Goal: Transaction & Acquisition: Book appointment/travel/reservation

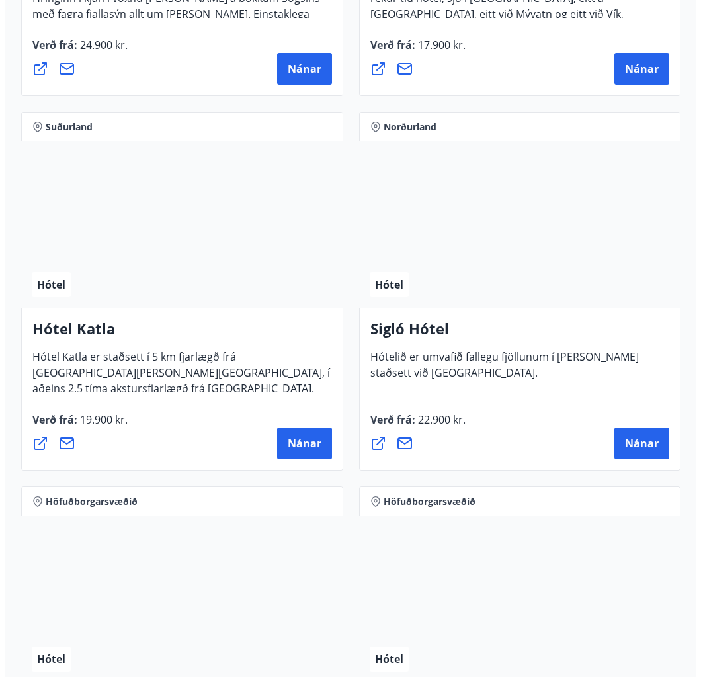
scroll to position [1257, 0]
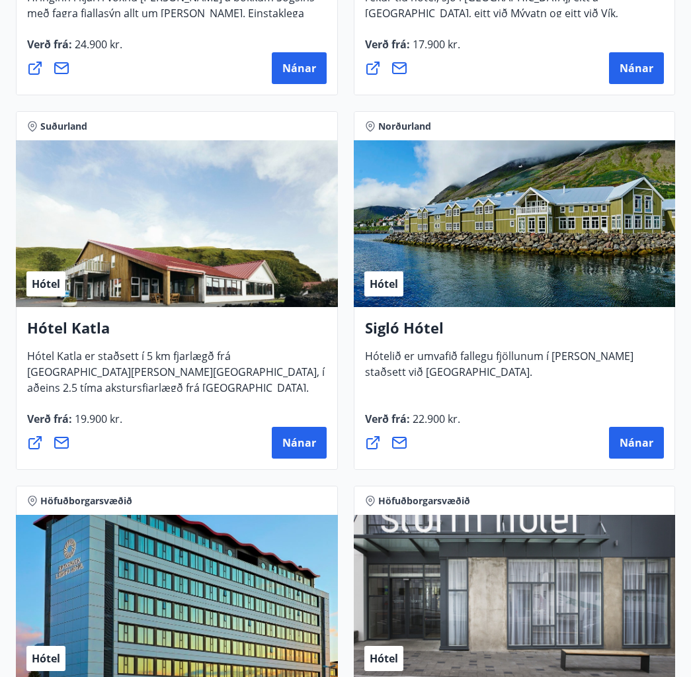
click at [542, 297] on div "Hótel" at bounding box center [515, 223] width 322 height 167
click at [311, 441] on span "Nánar" at bounding box center [299, 442] width 34 height 15
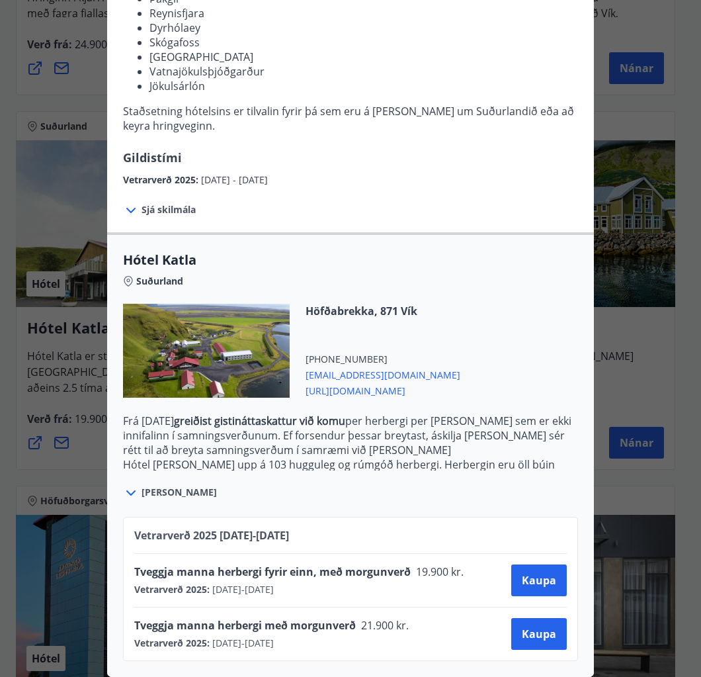
scroll to position [0, 0]
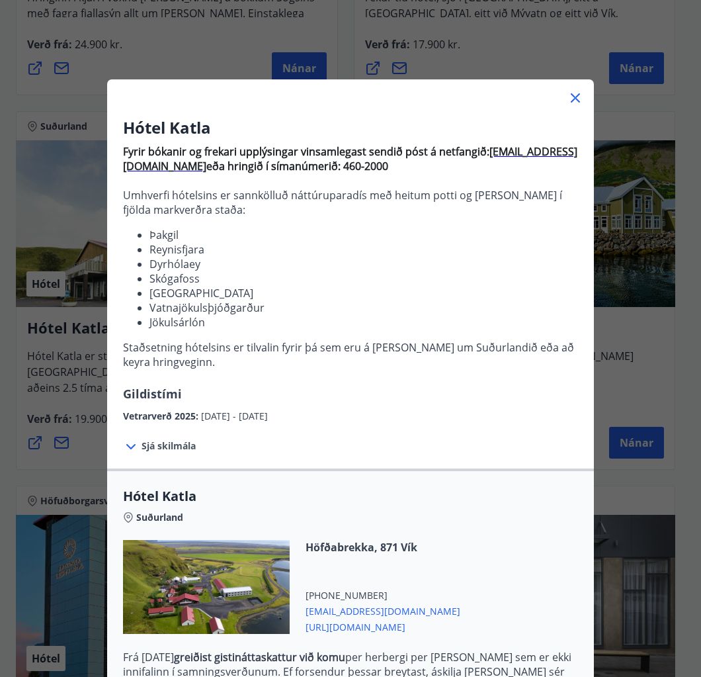
click at [568, 93] on icon at bounding box center [576, 98] width 16 height 16
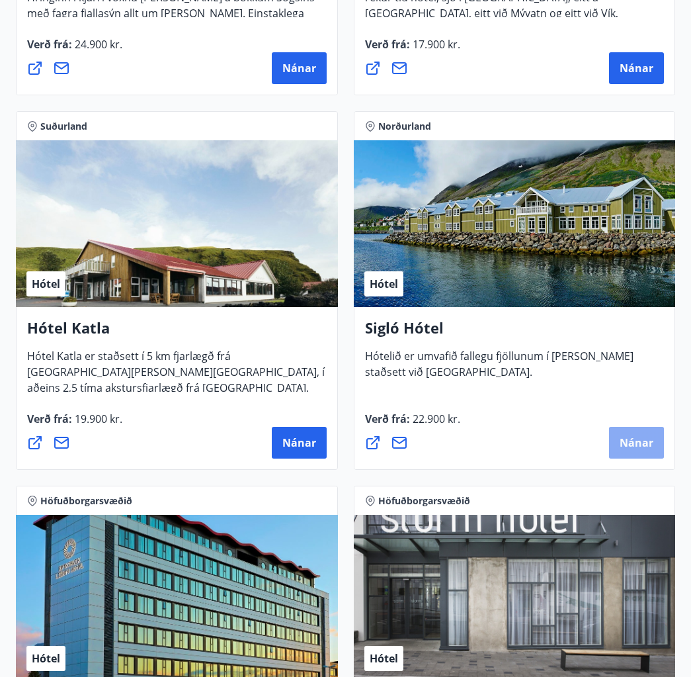
click at [632, 443] on span "Nánar" at bounding box center [637, 442] width 34 height 15
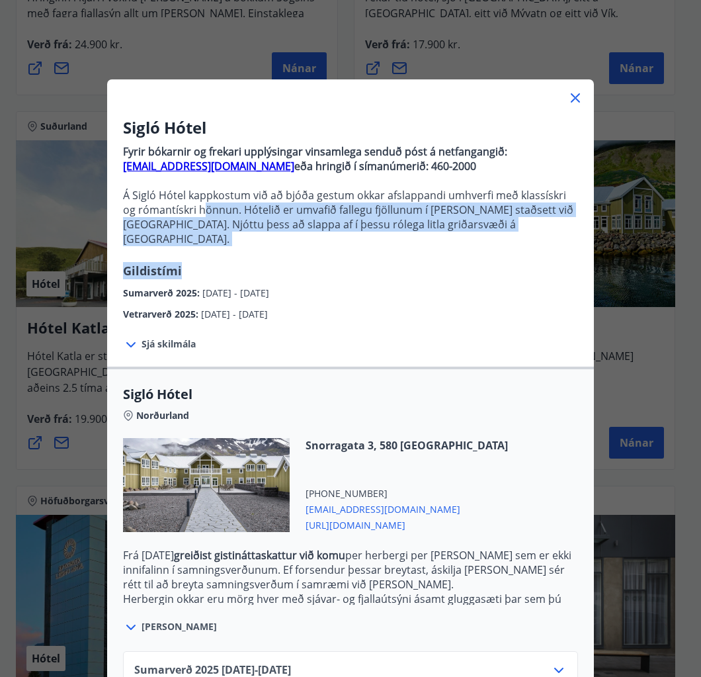
drag, startPoint x: 194, startPoint y: 215, endPoint x: 377, endPoint y: 252, distance: 186.3
click at [362, 247] on div "Sigló Hótel Fyrir bókarnir og frekari upplýsingar vinsamlega senduð póst á netf…" at bounding box center [350, 218] width 487 height 205
click at [394, 257] on div "Sigló Hótel Fyrir bókarnir og frekari upplýsingar vinsamlega senduð póst á netf…" at bounding box center [350, 218] width 487 height 205
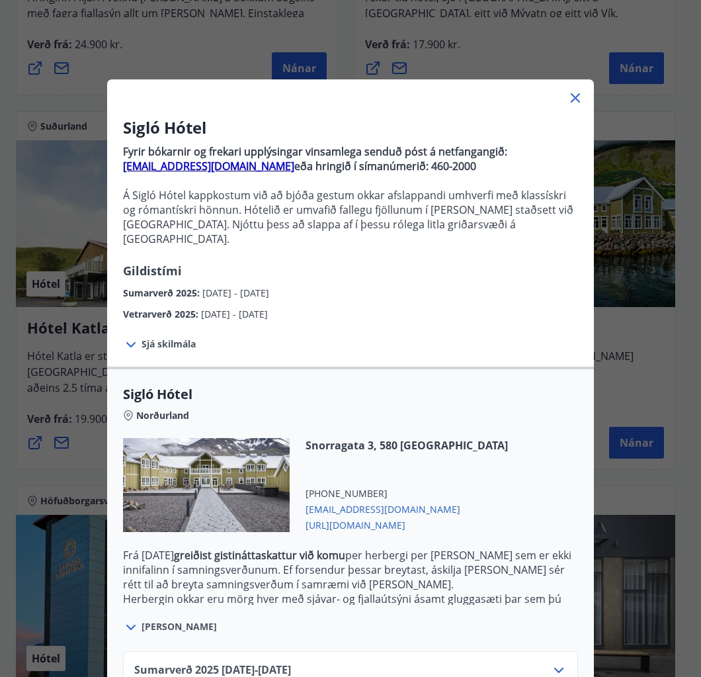
click at [162, 337] on span "Sjá skilmála" at bounding box center [169, 343] width 54 height 13
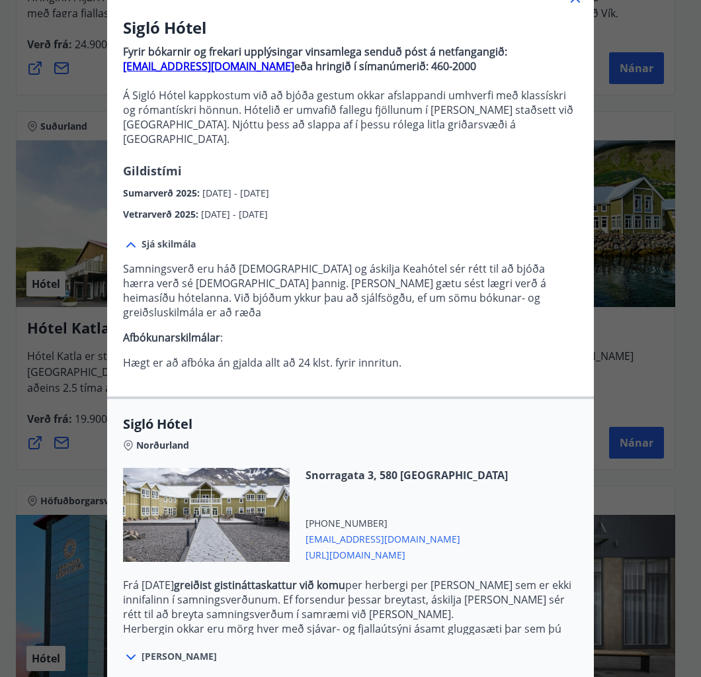
scroll to position [208, 0]
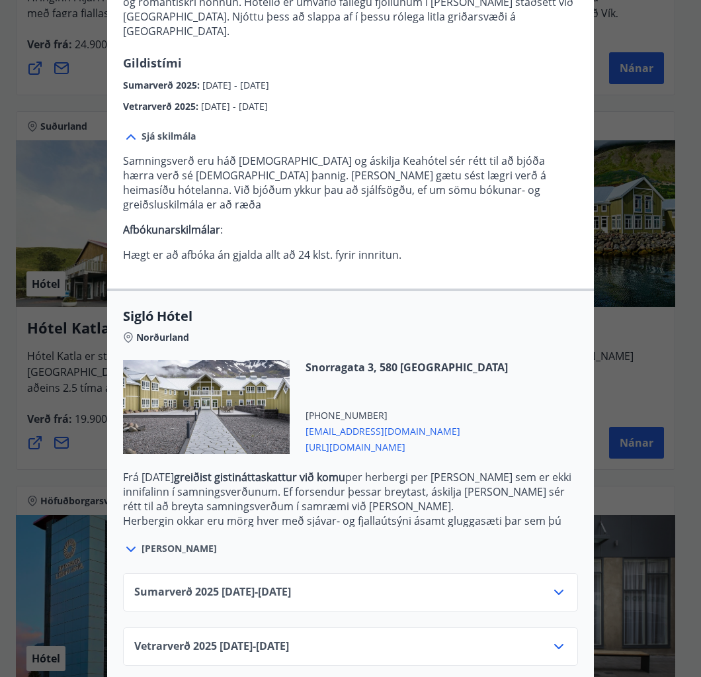
click at [466, 307] on span "Sigló Hótel" at bounding box center [350, 316] width 455 height 19
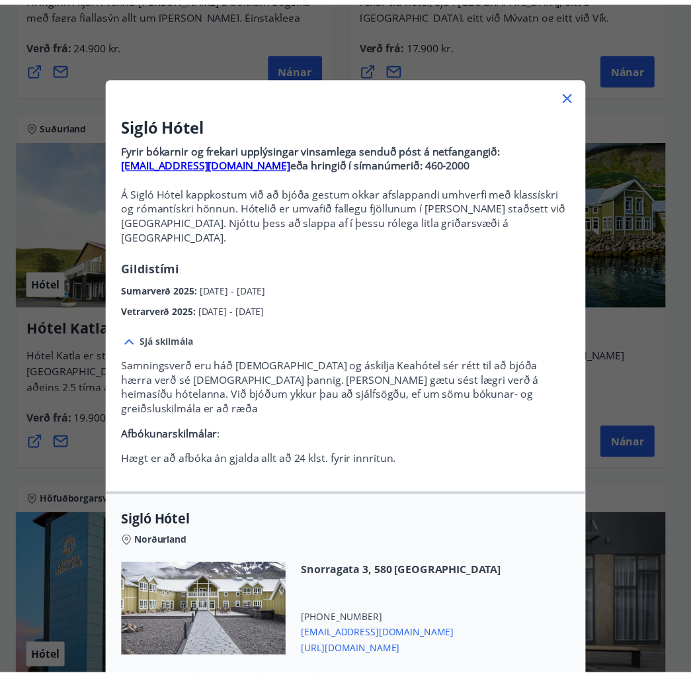
scroll to position [0, 0]
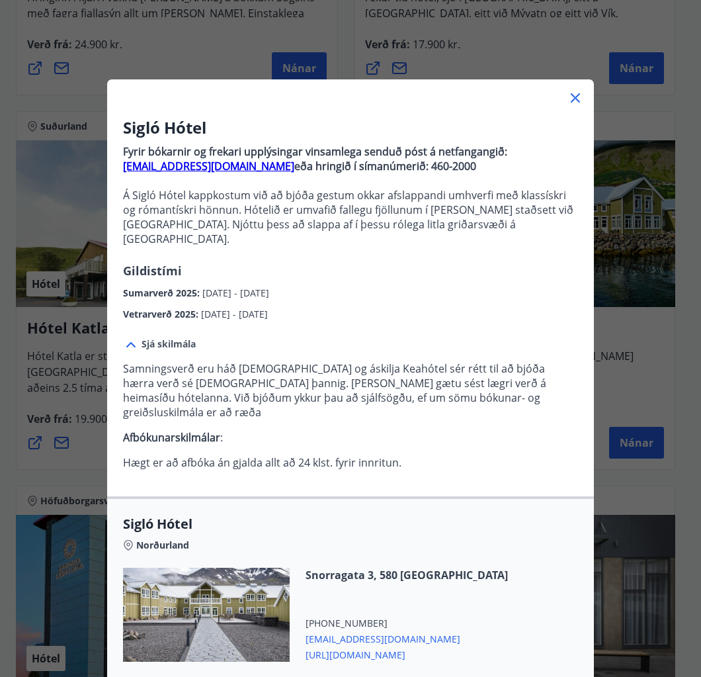
click at [570, 94] on icon at bounding box center [576, 98] width 16 height 16
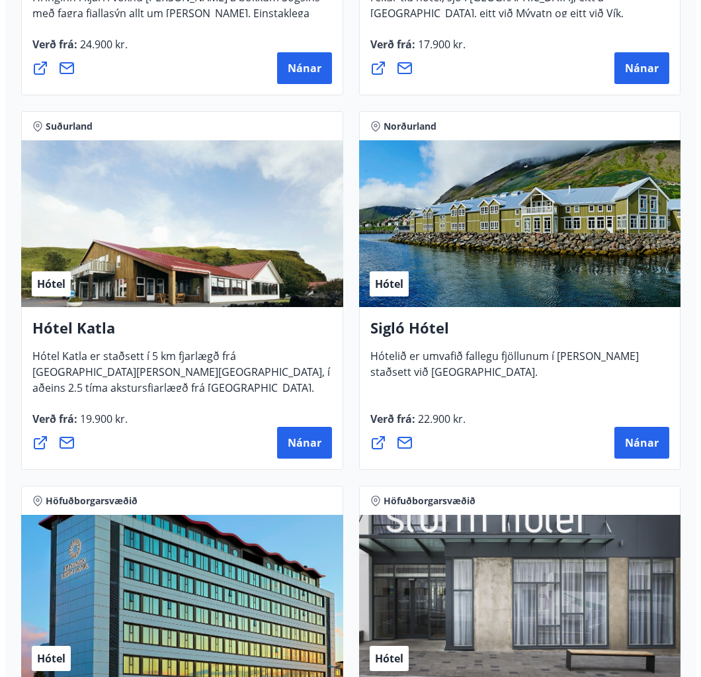
scroll to position [1522, 0]
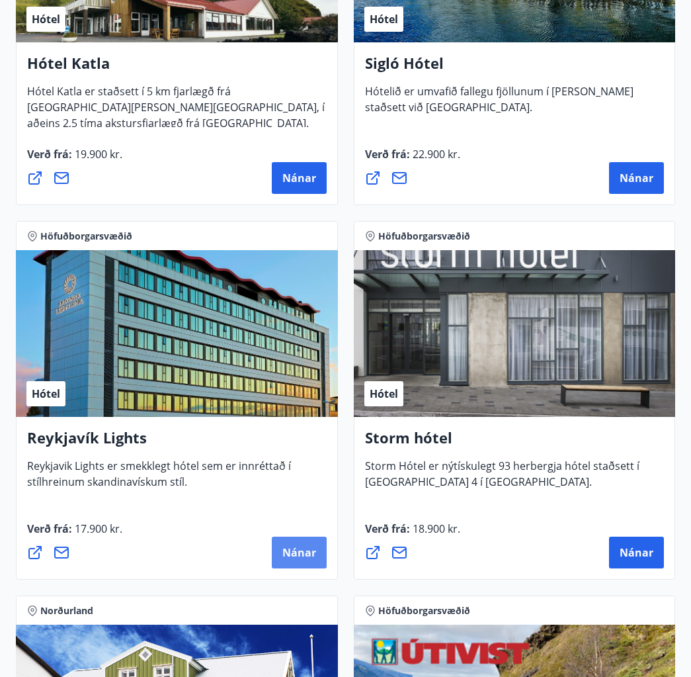
click at [317, 561] on button "Nánar" at bounding box center [299, 553] width 55 height 32
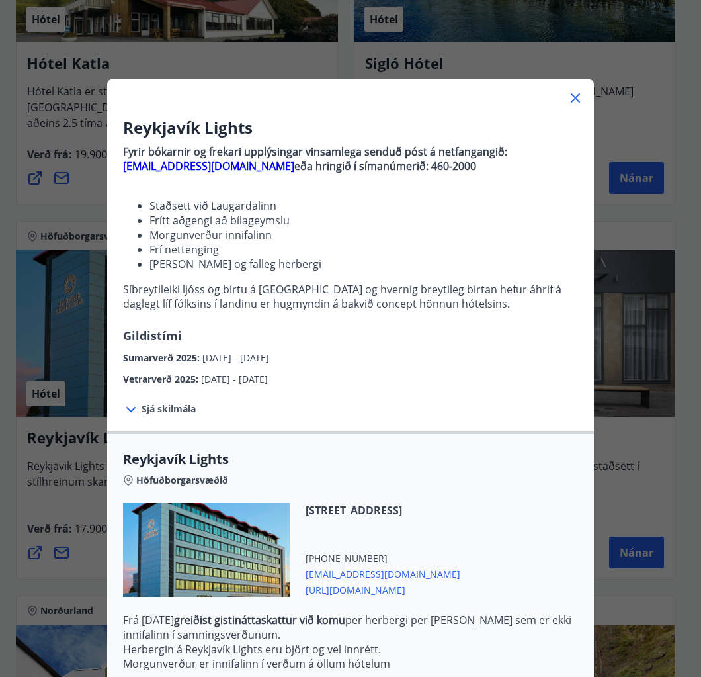
scroll to position [66, 0]
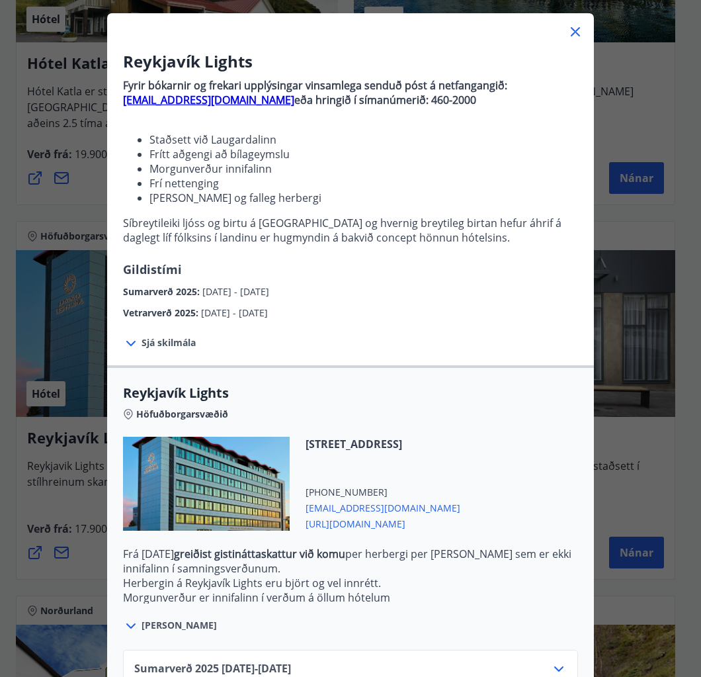
drag, startPoint x: 209, startPoint y: 293, endPoint x: 331, endPoint y: 302, distance: 122.7
click at [327, 300] on div "Reykjavík Lights Fyrir bókarnir og frekari upplýsingar vinsamlega senduð póst á…" at bounding box center [350, 185] width 487 height 270
click at [333, 303] on div "Vetrarverð 2025 : [DATE] - [DATE]" at bounding box center [350, 309] width 455 height 21
click at [165, 345] on span "Sjá skilmála" at bounding box center [169, 342] width 54 height 13
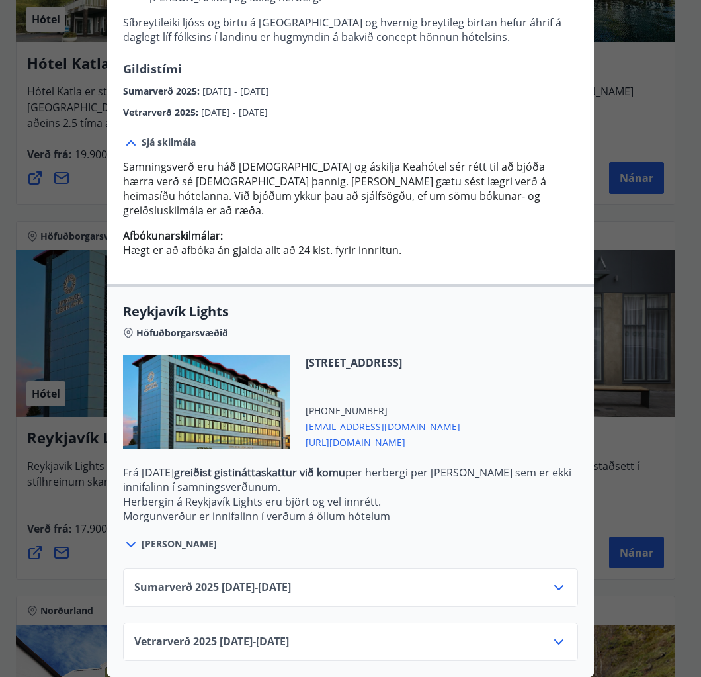
scroll to position [277, 0]
click at [551, 580] on icon at bounding box center [559, 588] width 16 height 16
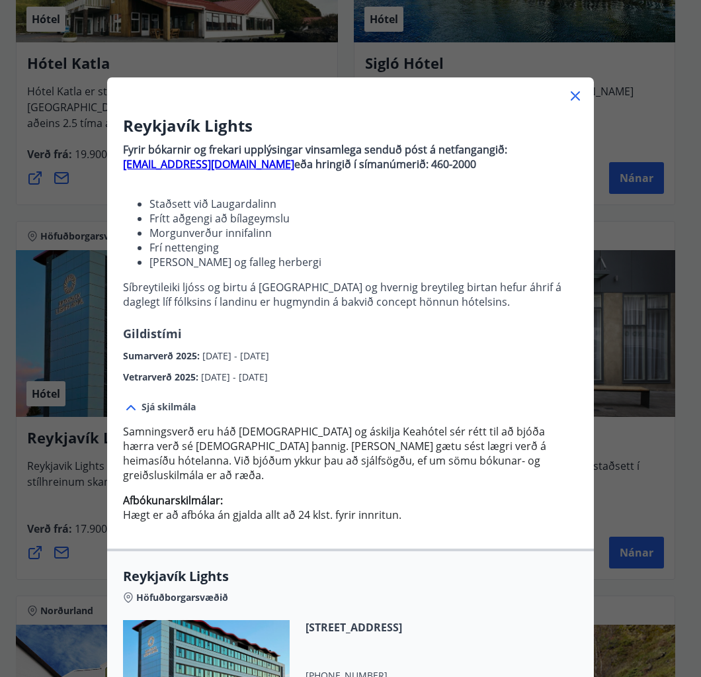
scroll to position [0, 0]
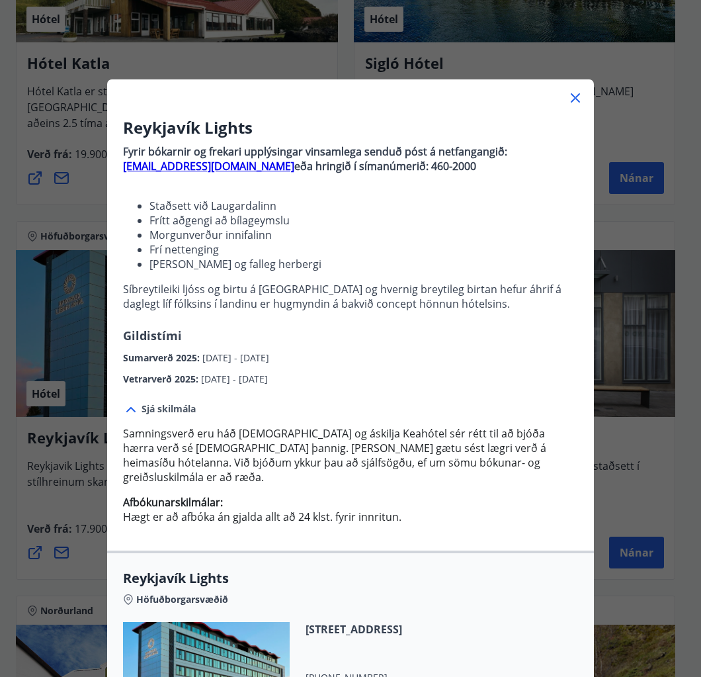
click at [571, 97] on icon at bounding box center [575, 97] width 9 height 9
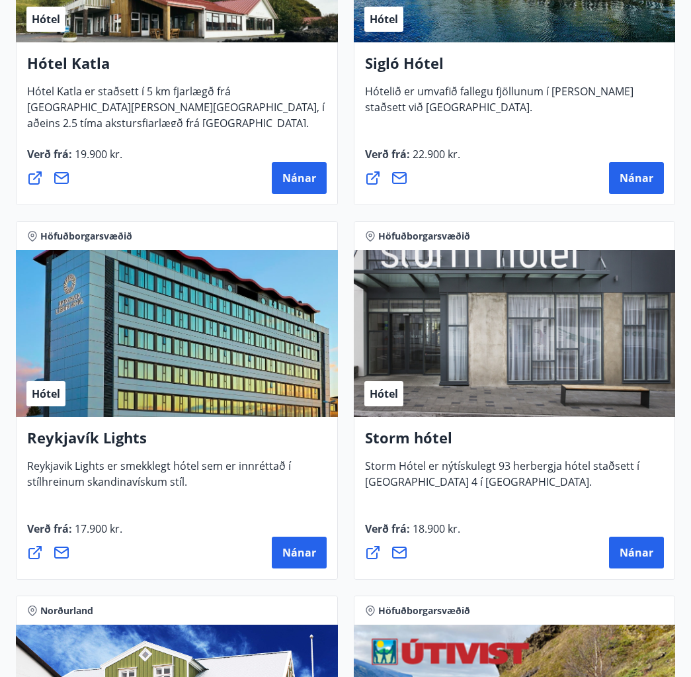
click at [569, 359] on div "Hótel" at bounding box center [515, 333] width 322 height 167
click at [616, 554] on button "Nánar" at bounding box center [636, 553] width 55 height 32
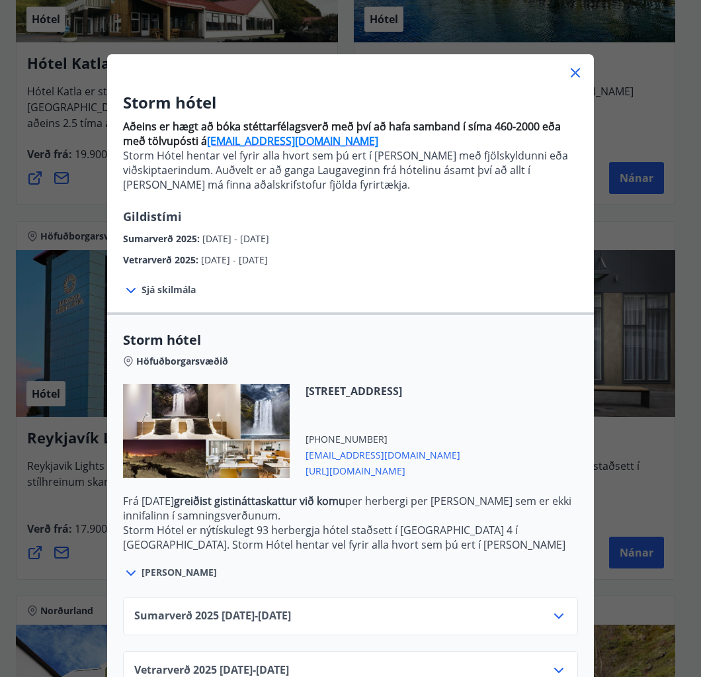
scroll to position [64, 0]
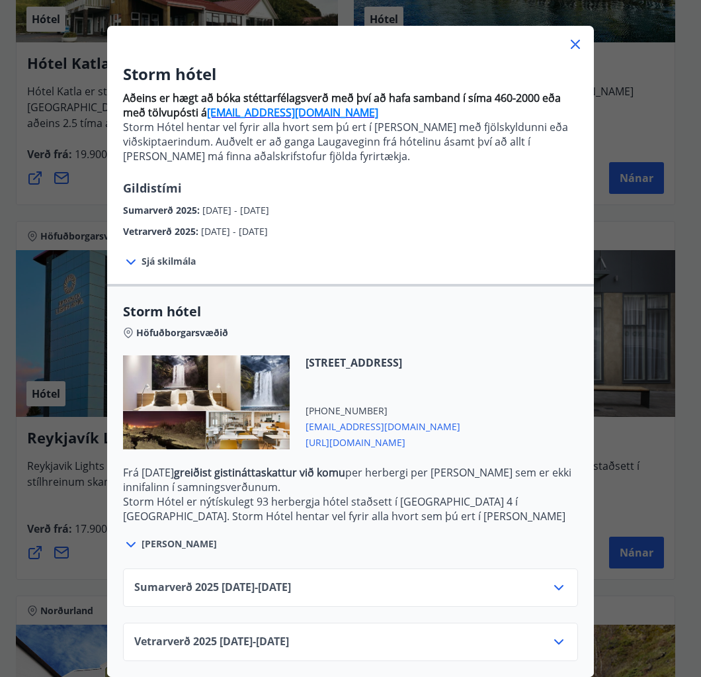
click at [552, 580] on icon at bounding box center [559, 588] width 16 height 16
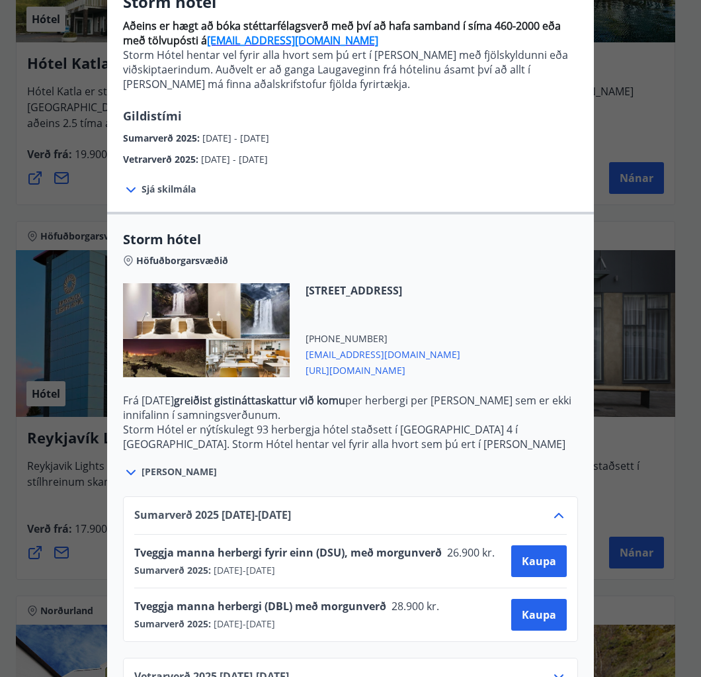
scroll to position [171, 0]
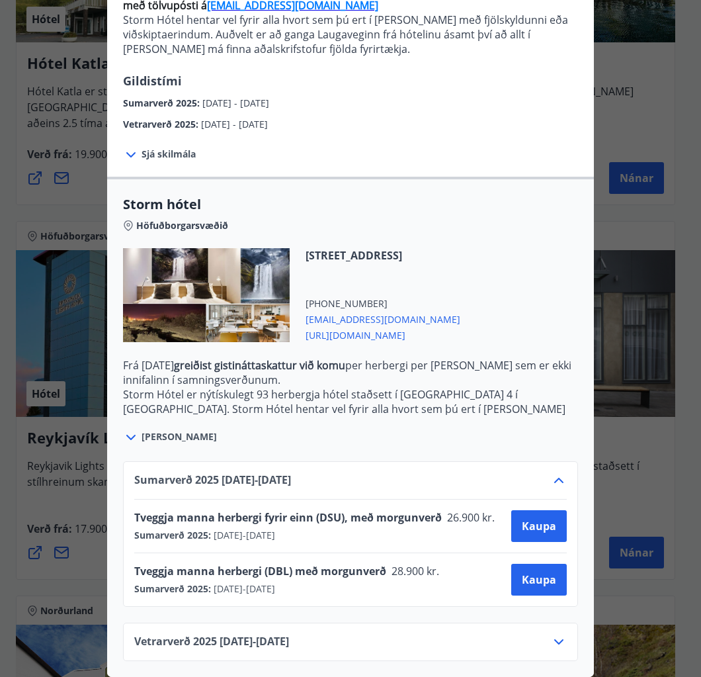
click at [421, 568] on div "Tveggja manna herbergi (DBL) með morgunverð 28.900 kr." at bounding box center [291, 573] width 314 height 19
click at [434, 326] on span "[URL][DOMAIN_NAME]" at bounding box center [383, 334] width 155 height 16
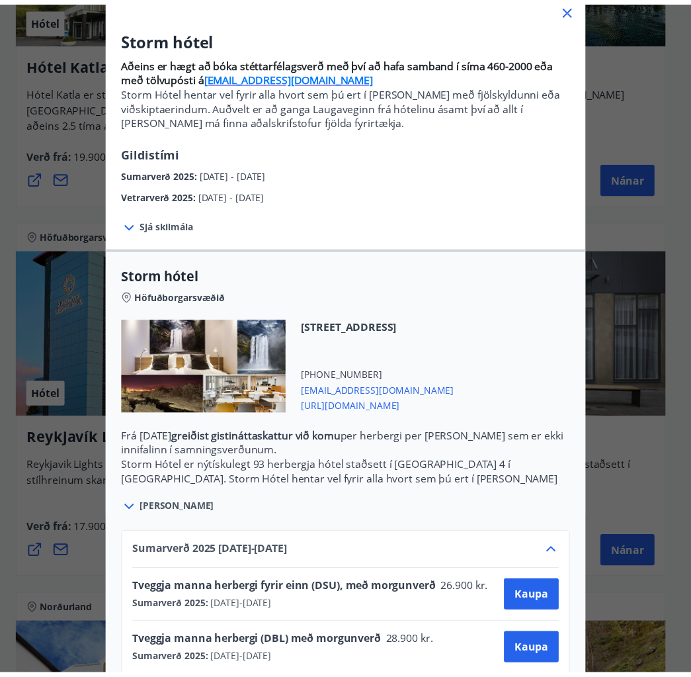
scroll to position [66, 0]
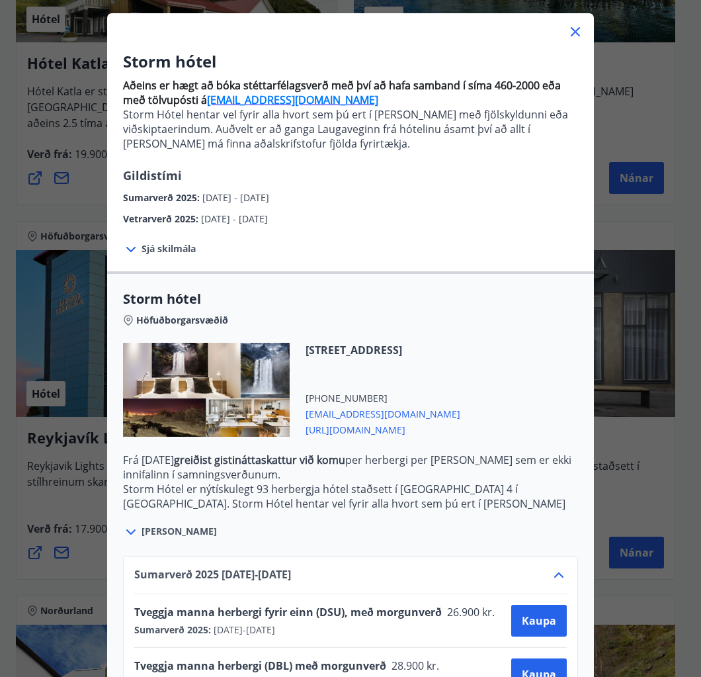
click at [571, 30] on icon at bounding box center [575, 31] width 9 height 9
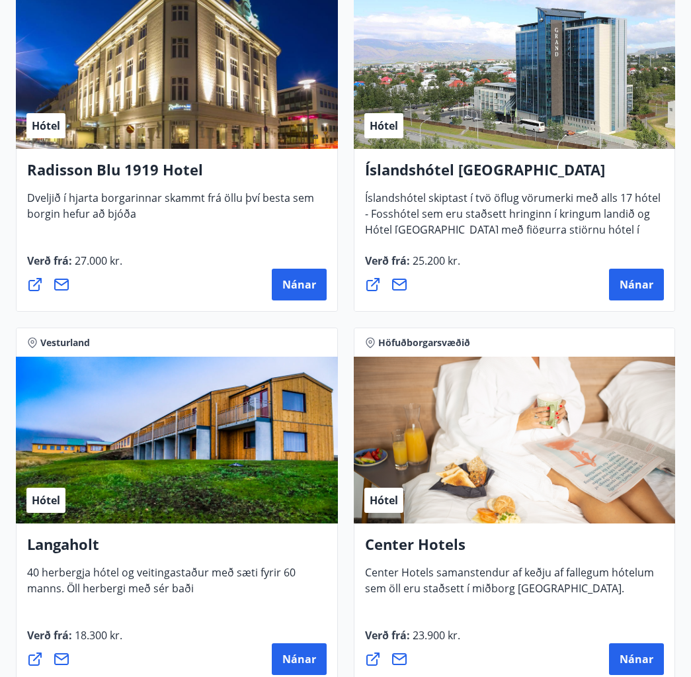
scroll to position [4300, 0]
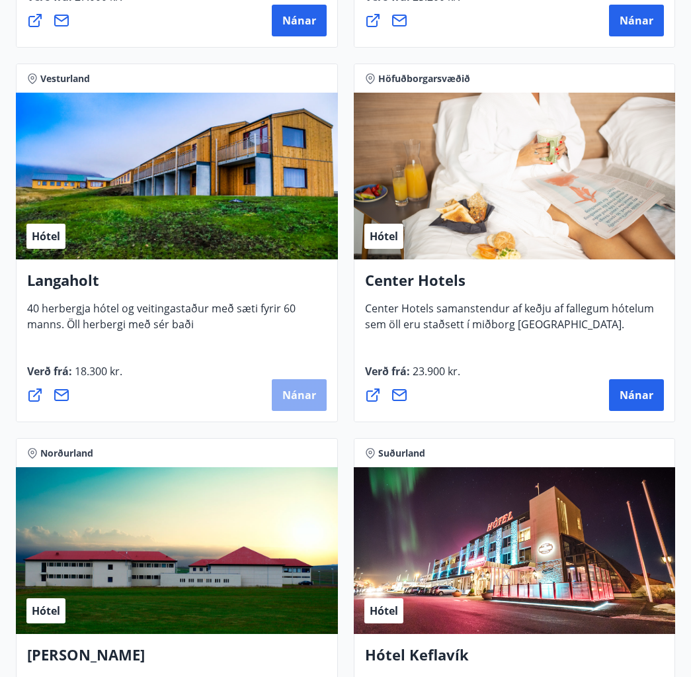
click at [299, 394] on span "Nánar" at bounding box center [299, 395] width 34 height 15
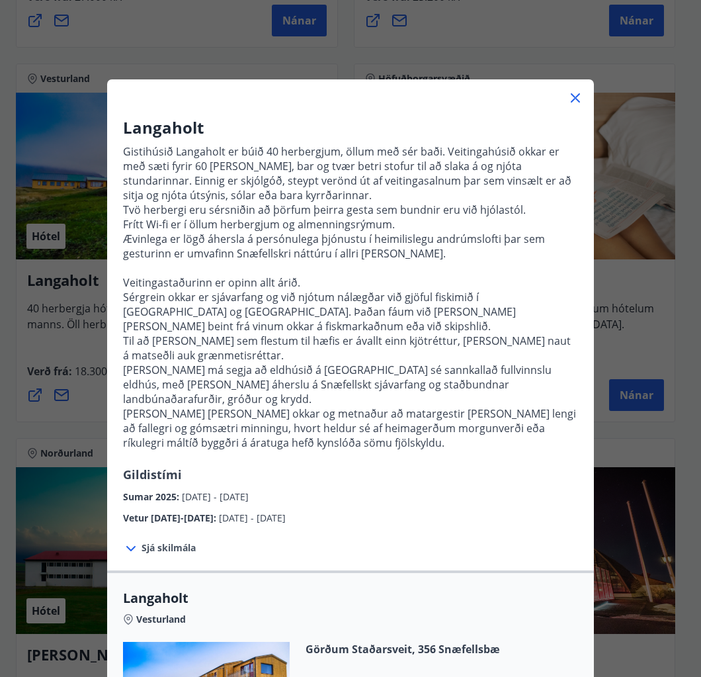
drag, startPoint x: 568, startPoint y: 97, endPoint x: 549, endPoint y: 135, distance: 42.6
click at [568, 97] on icon at bounding box center [576, 98] width 16 height 16
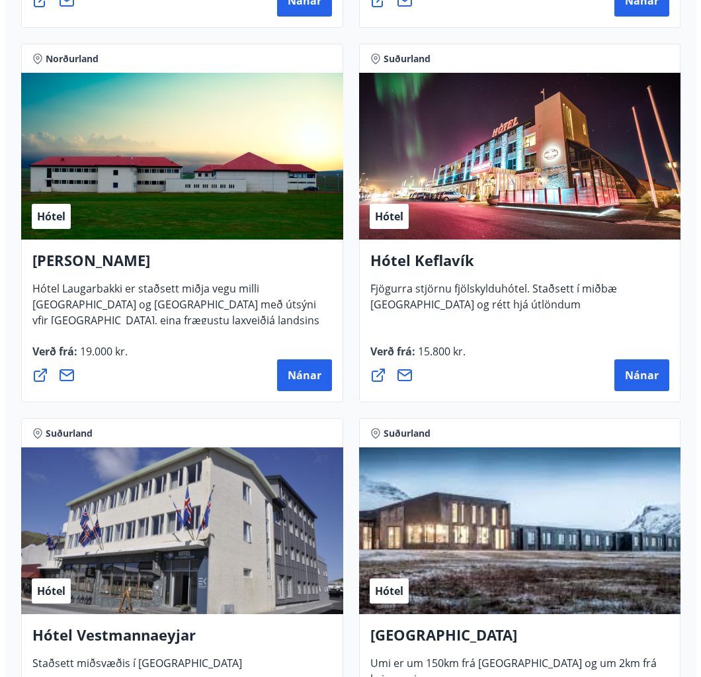
scroll to position [4697, 0]
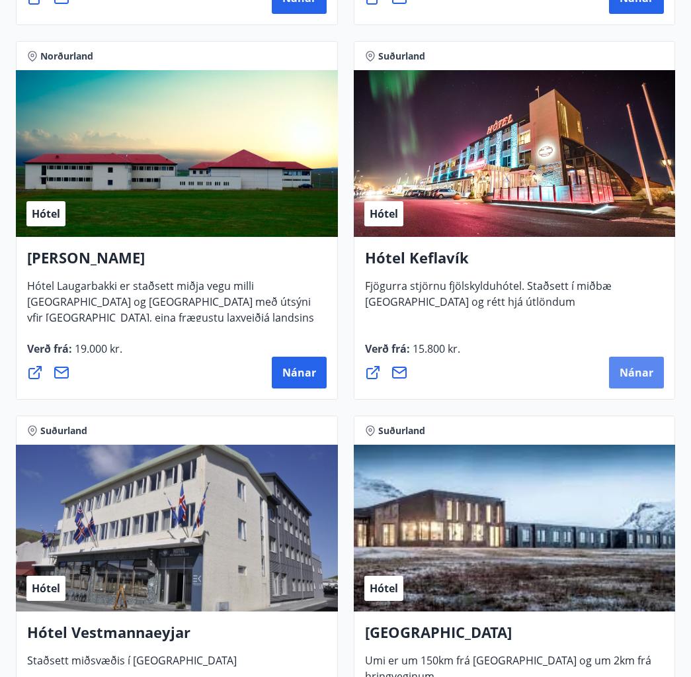
click at [626, 368] on span "Nánar" at bounding box center [637, 372] width 34 height 15
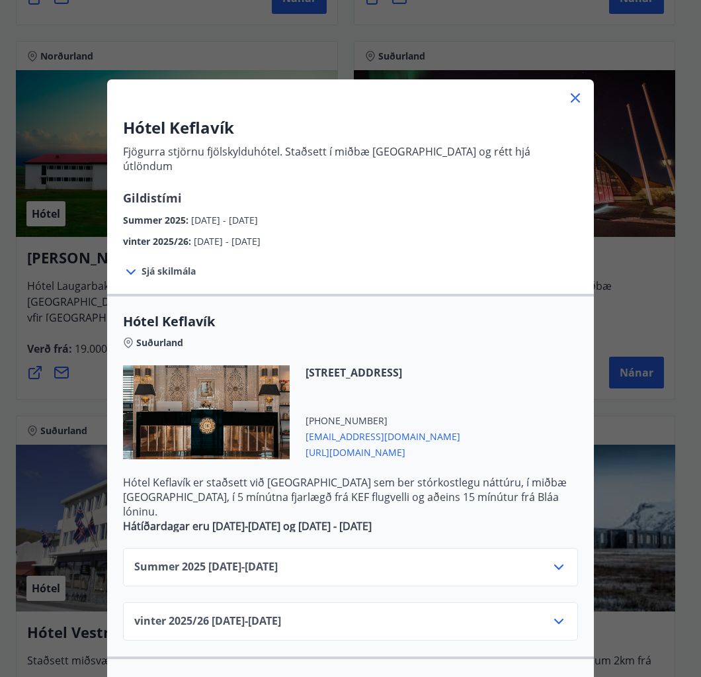
scroll to position [324, 0]
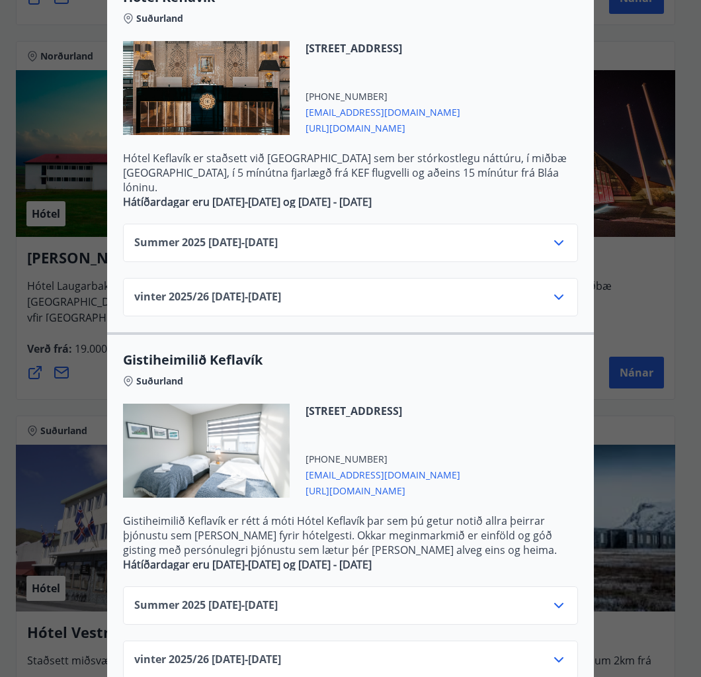
click at [552, 235] on icon at bounding box center [559, 243] width 16 height 16
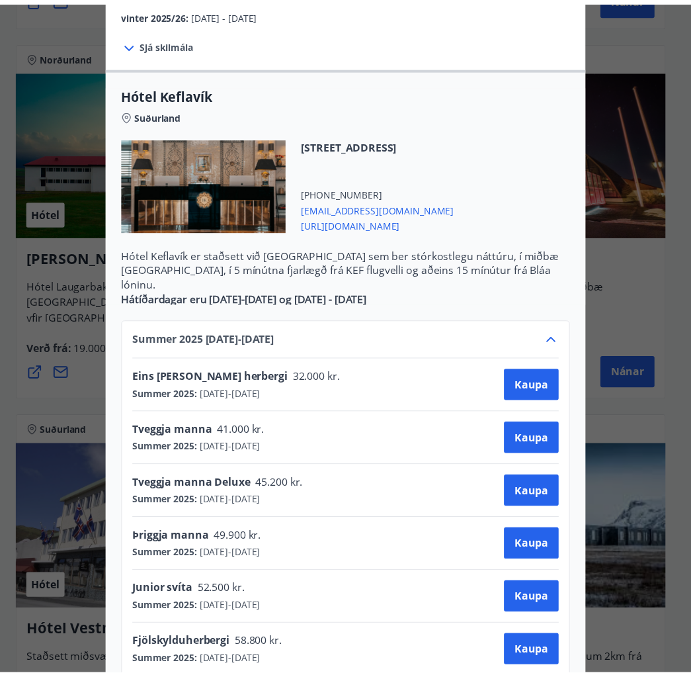
scroll to position [60, 0]
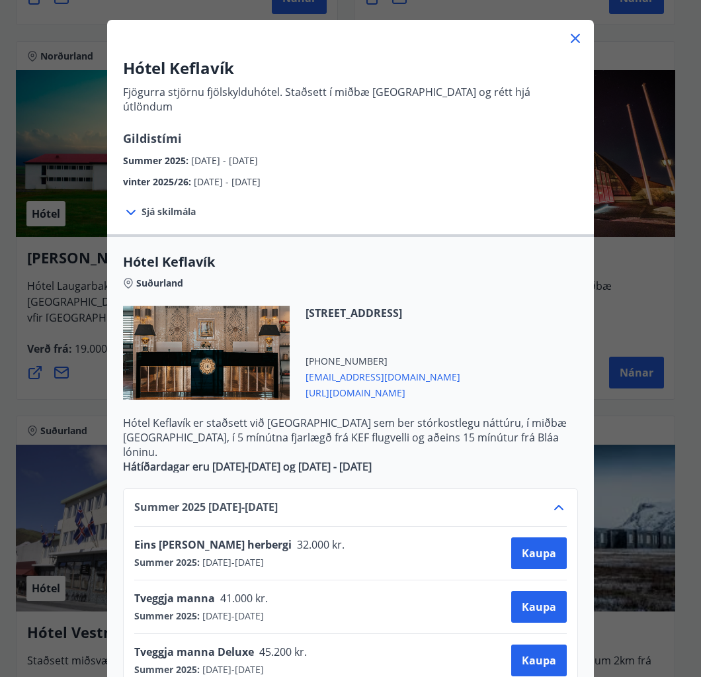
click at [568, 39] on icon at bounding box center [576, 38] width 16 height 16
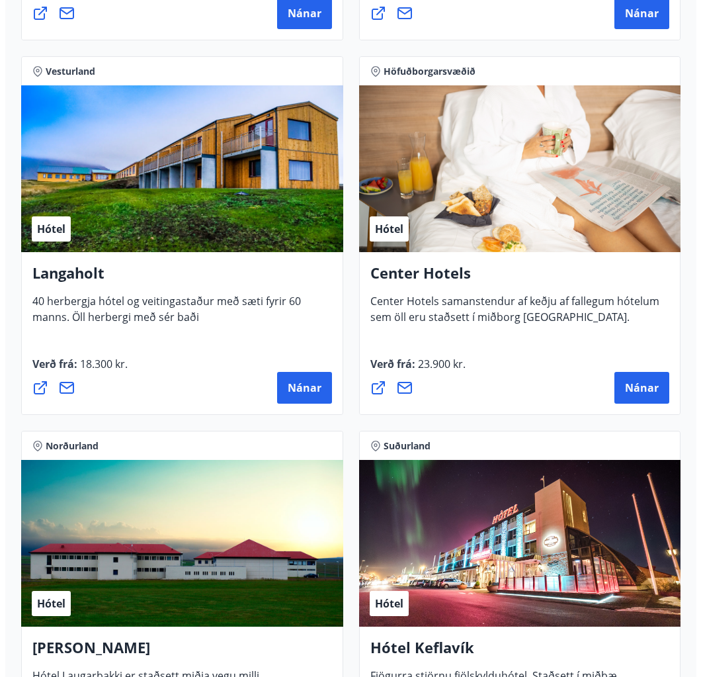
scroll to position [4168, 0]
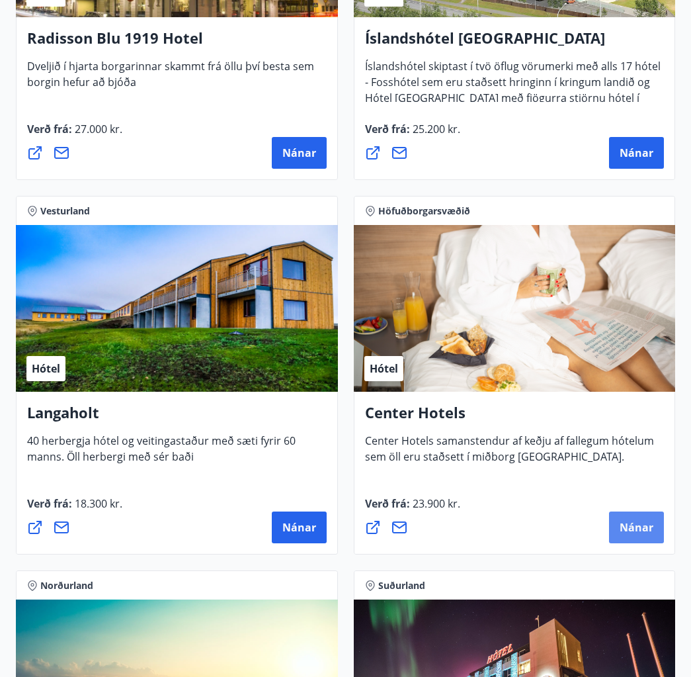
click at [642, 535] on button "Nánar" at bounding box center [636, 527] width 55 height 32
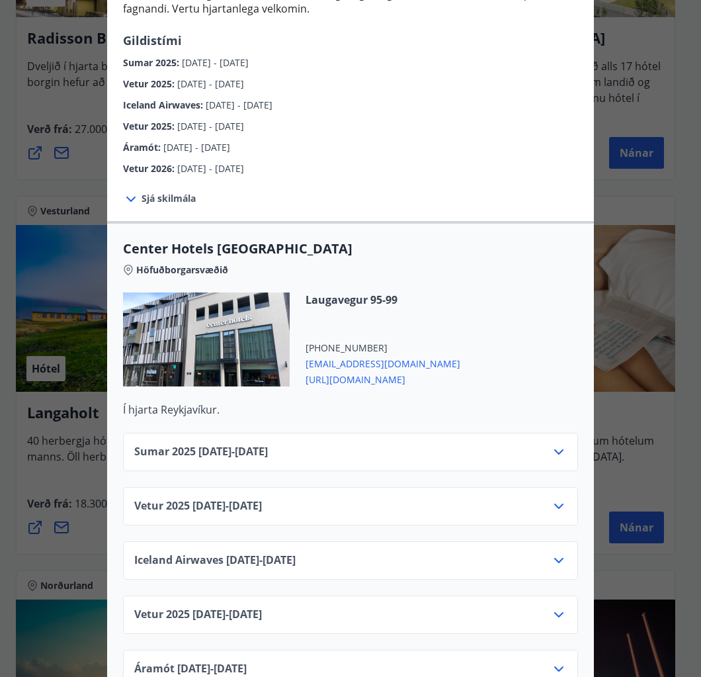
scroll to position [265, 0]
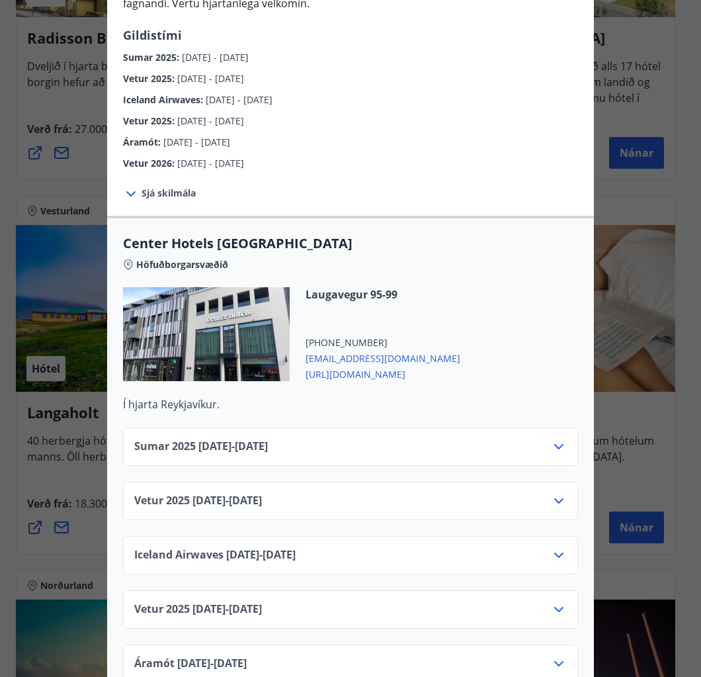
click at [554, 439] on icon at bounding box center [559, 447] width 16 height 16
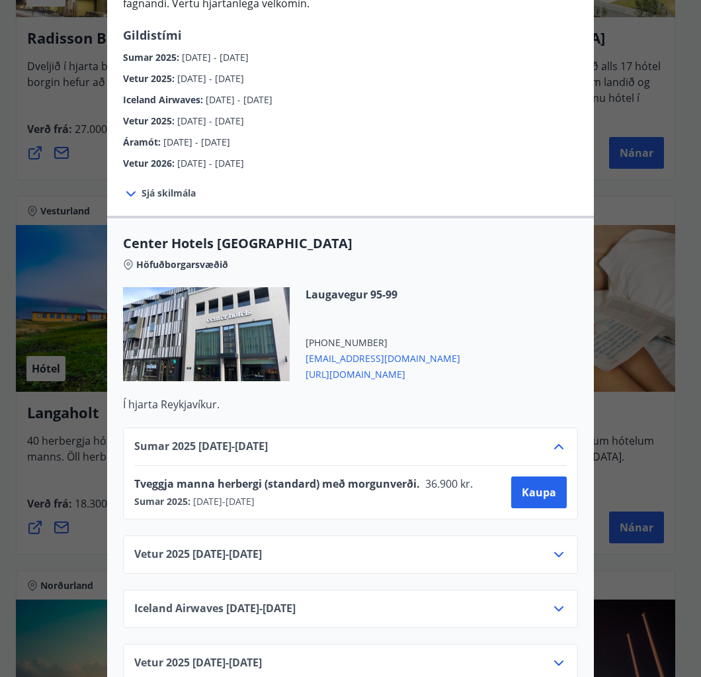
click at [523, 363] on div "Laugavegur 95-99 [PHONE_NUMBER] [EMAIL_ADDRESS][DOMAIN_NAME] [URL][DOMAIN_NAME]" at bounding box center [350, 342] width 455 height 110
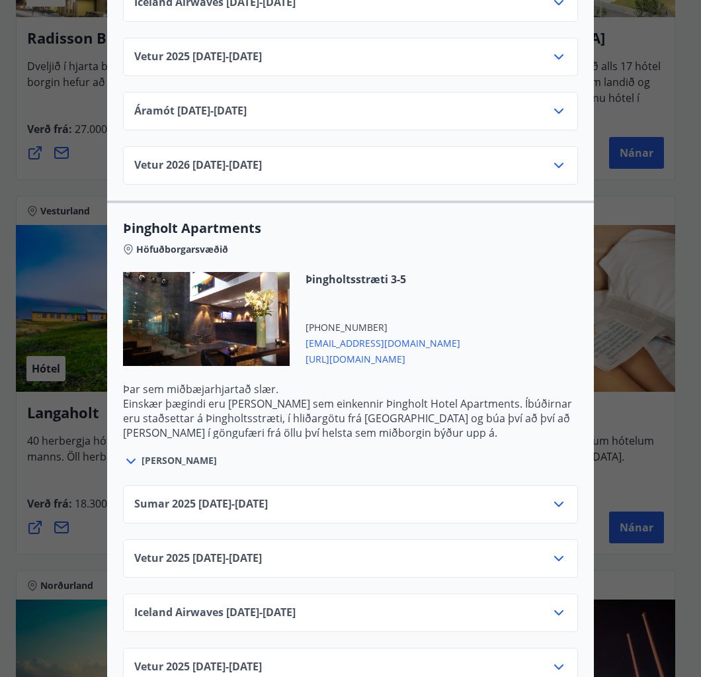
scroll to position [2514, 0]
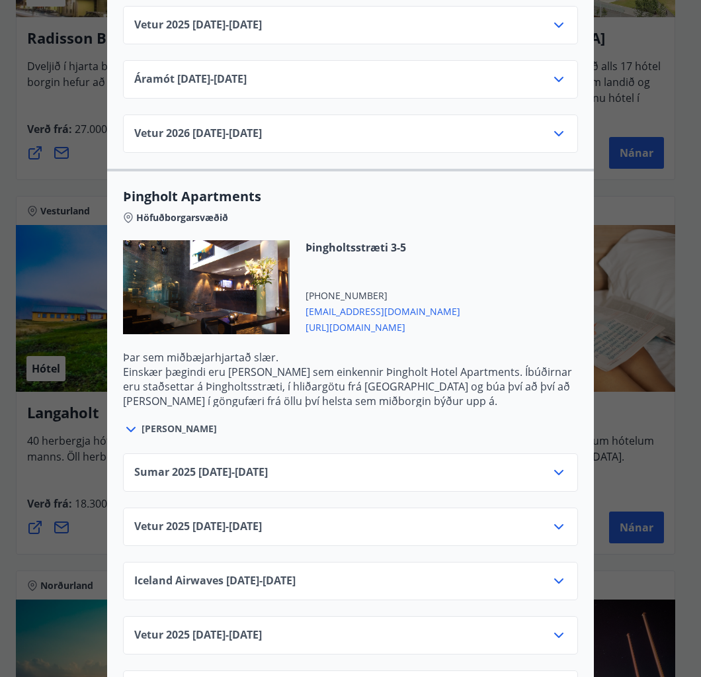
click at [558, 464] on icon at bounding box center [559, 472] width 16 height 16
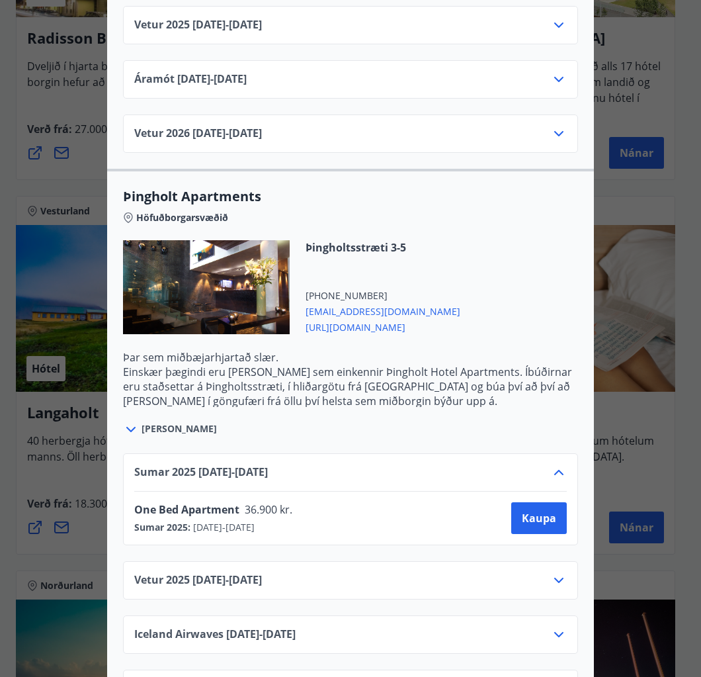
click at [210, 267] on div at bounding box center [206, 287] width 167 height 94
click at [435, 318] on span "[URL][DOMAIN_NAME]" at bounding box center [383, 326] width 155 height 16
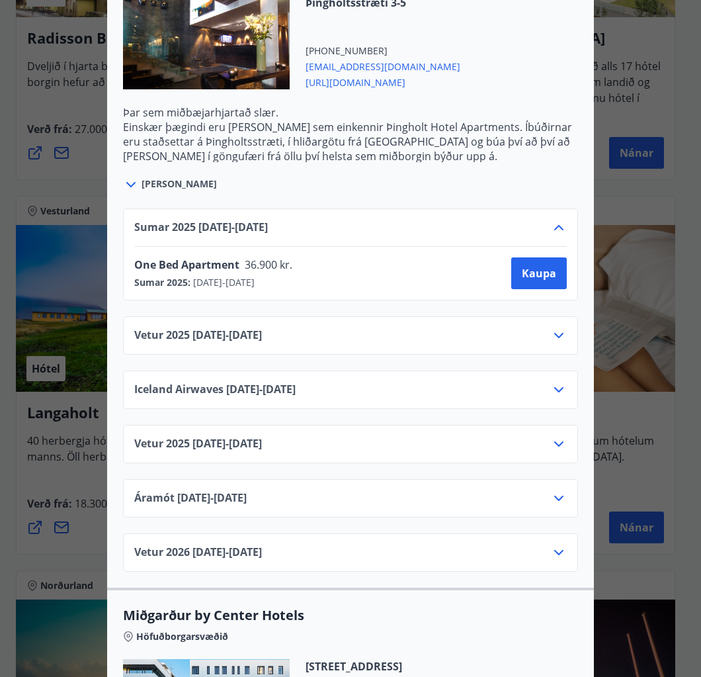
scroll to position [2779, 0]
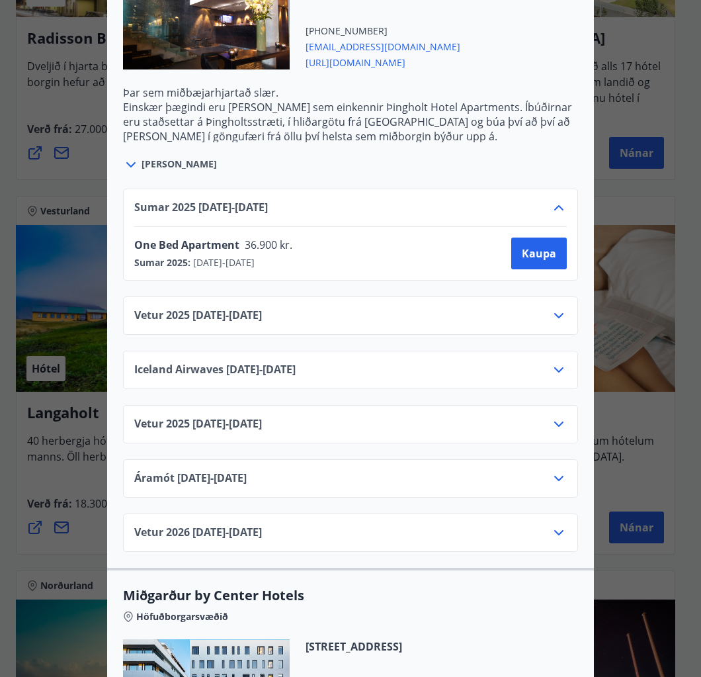
click at [255, 256] on span "[DATE] - [DATE]" at bounding box center [223, 262] width 64 height 13
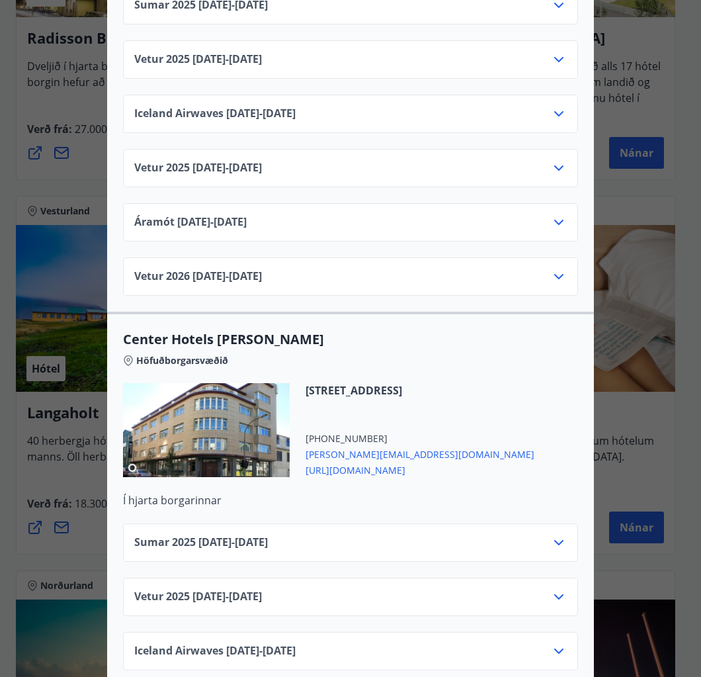
scroll to position [4276, 0]
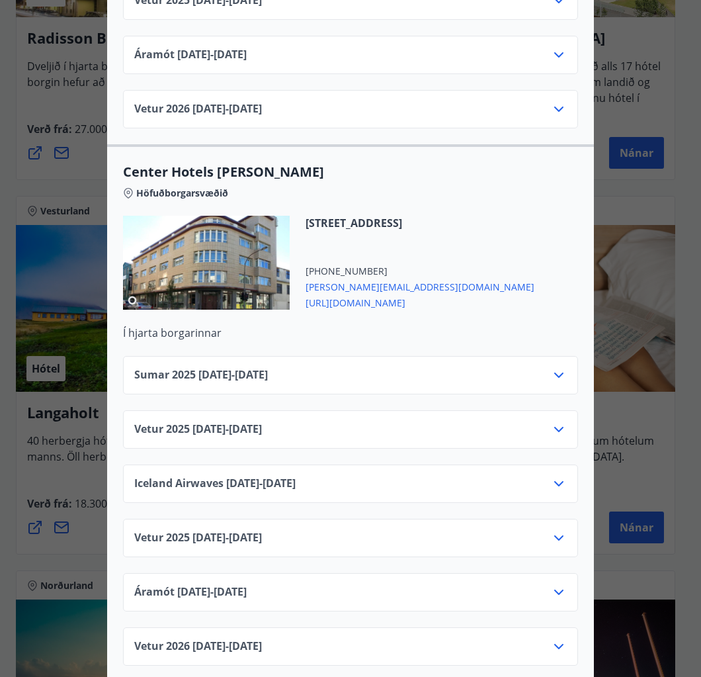
click at [644, 231] on div "Center Hotels Verð er með morgunverði inniföldum og miðast við Standard Double/…" at bounding box center [350, 338] width 701 height 677
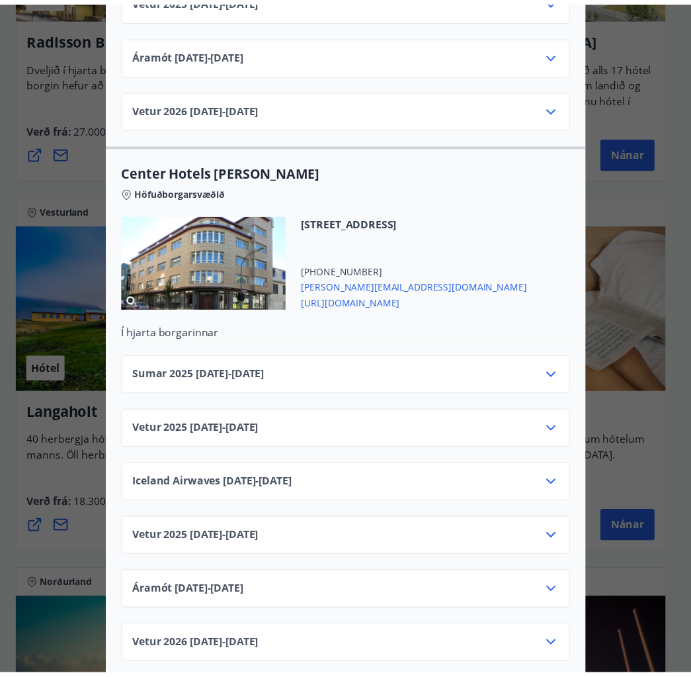
scroll to position [0, 0]
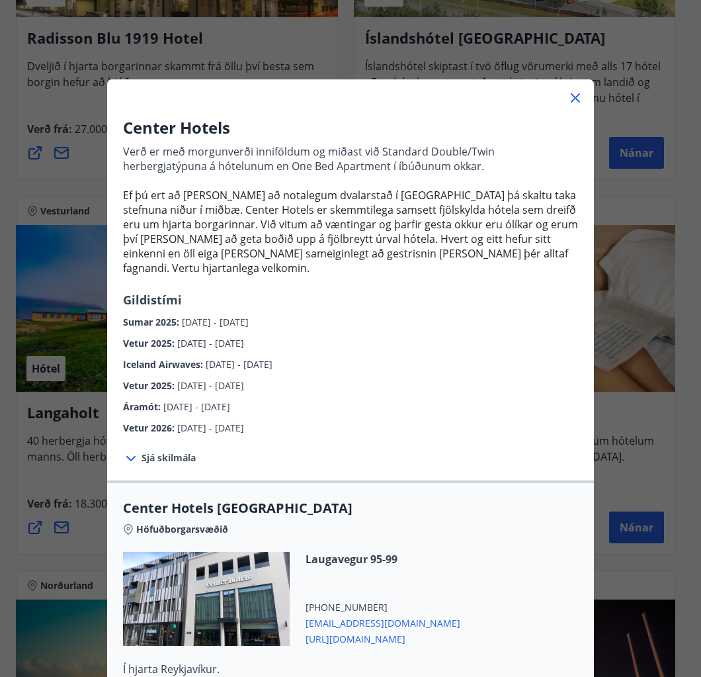
click at [573, 99] on icon at bounding box center [576, 98] width 16 height 16
